Goal: Check status: Check status

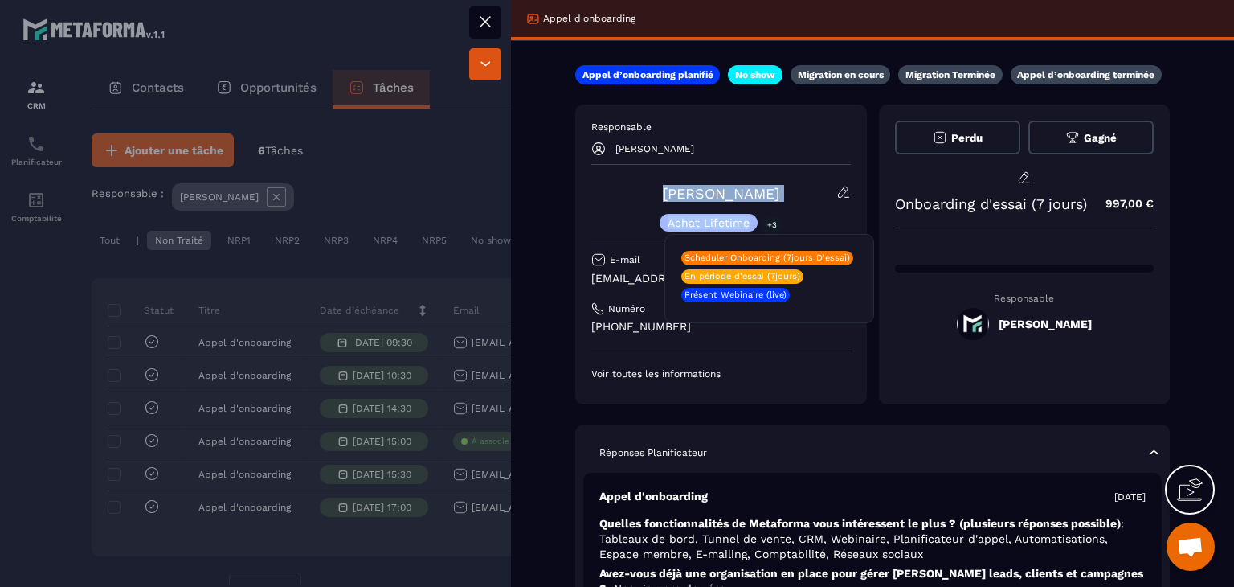
drag, startPoint x: 611, startPoint y: 196, endPoint x: 798, endPoint y: 190, distance: 186.5
click at [798, 190] on div "[PERSON_NAME] Achat Lifetime +3" at bounding box center [721, 208] width 260 height 47
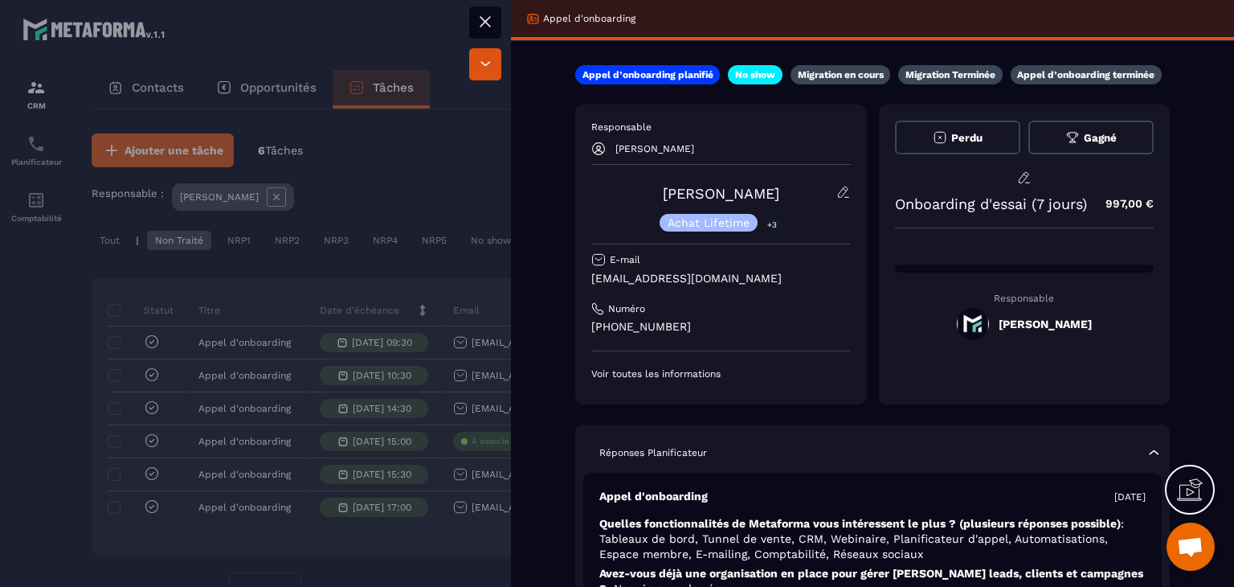
click at [798, 190] on div "[PERSON_NAME] Achat Lifetime +3" at bounding box center [721, 208] width 260 height 47
